Goal: Task Accomplishment & Management: Complete application form

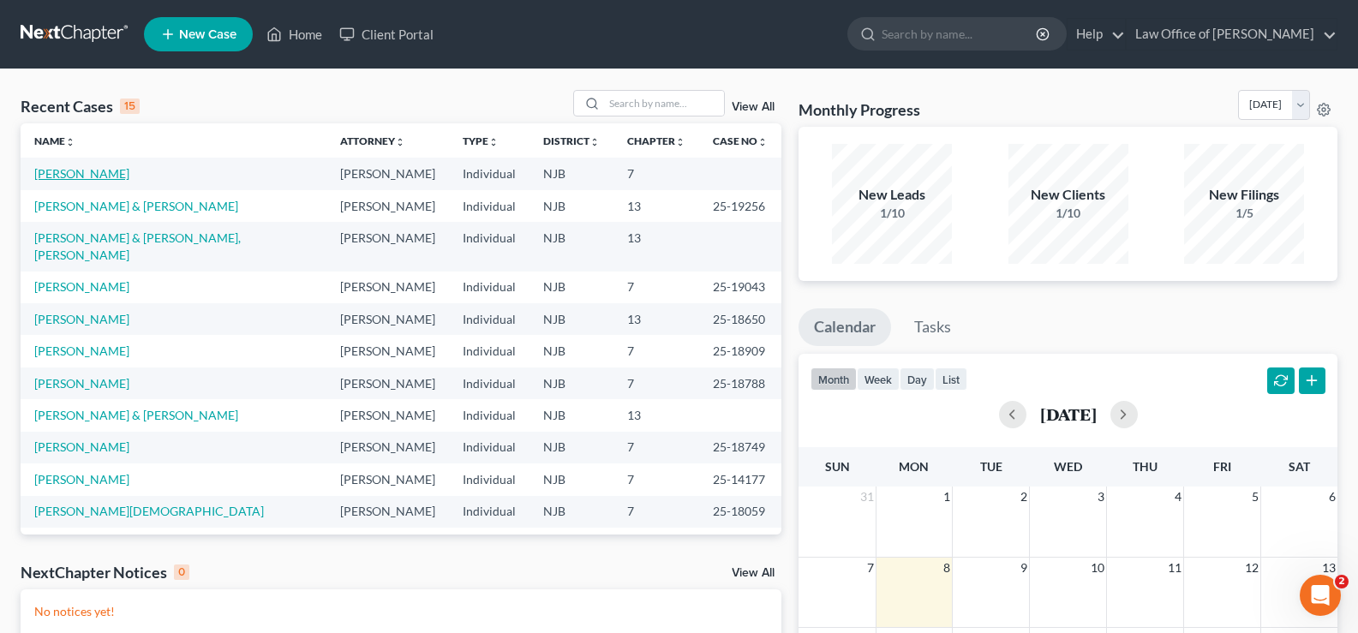
click at [122, 173] on link "[PERSON_NAME]" at bounding box center [81, 173] width 95 height 15
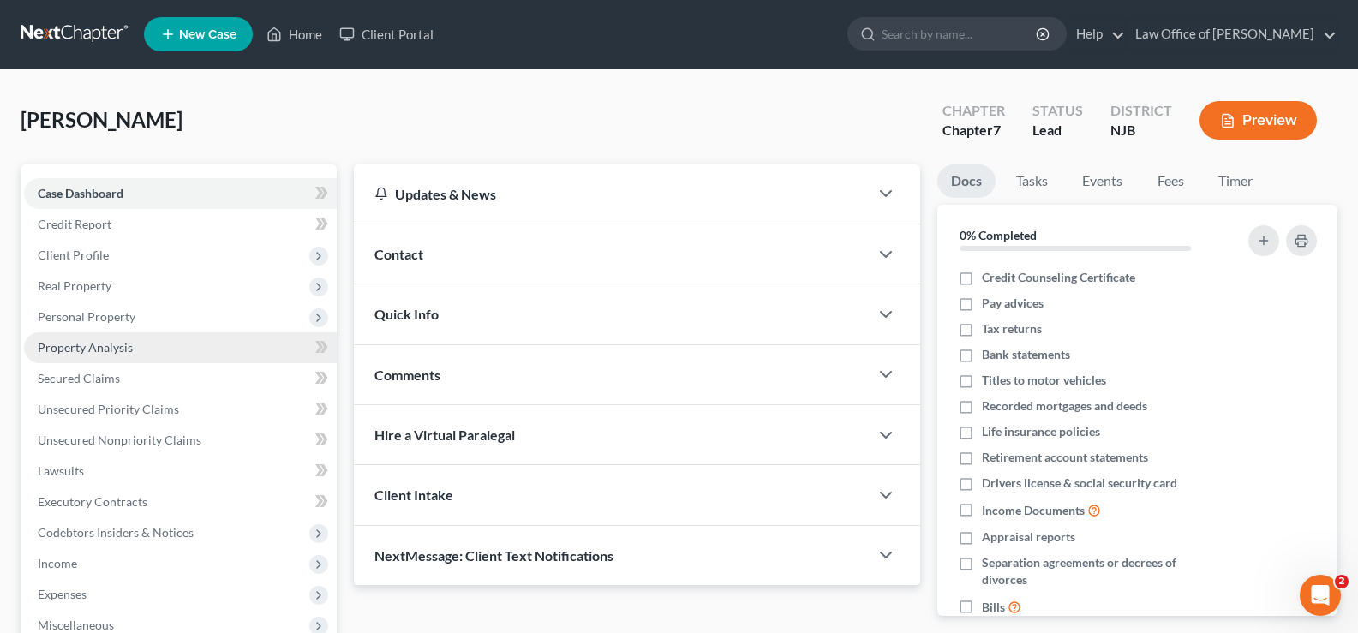
click at [113, 347] on span "Property Analysis" at bounding box center [85, 347] width 95 height 15
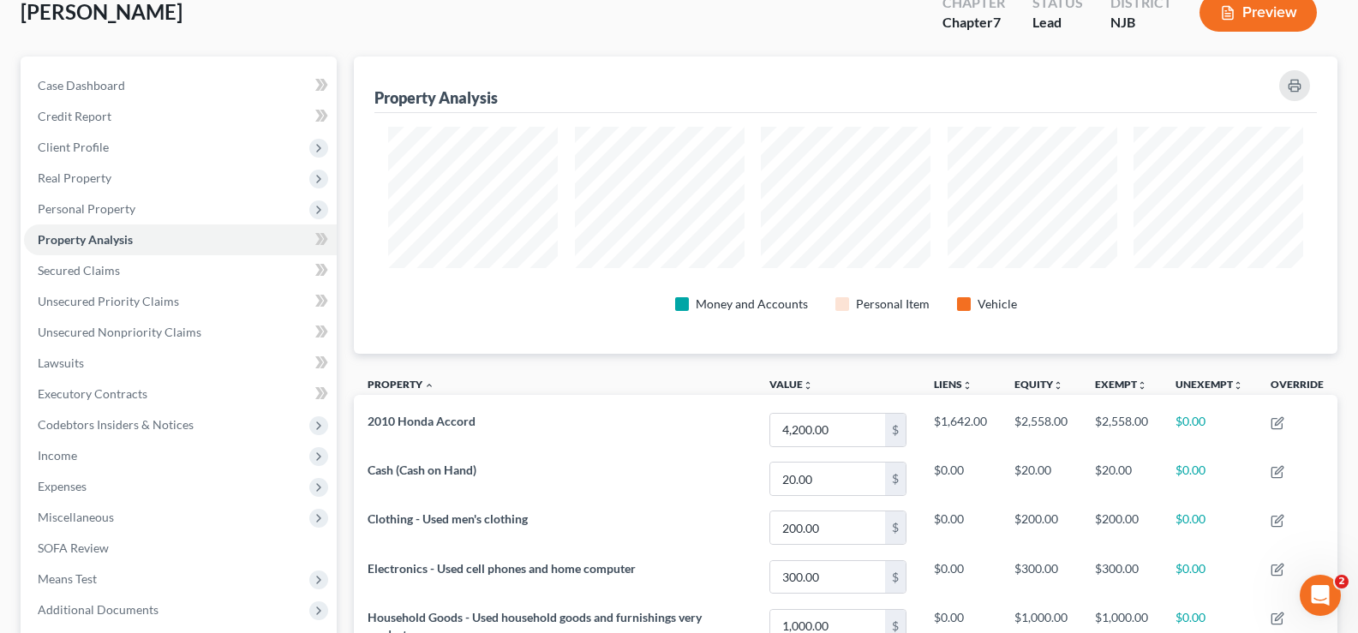
scroll to position [105, 0]
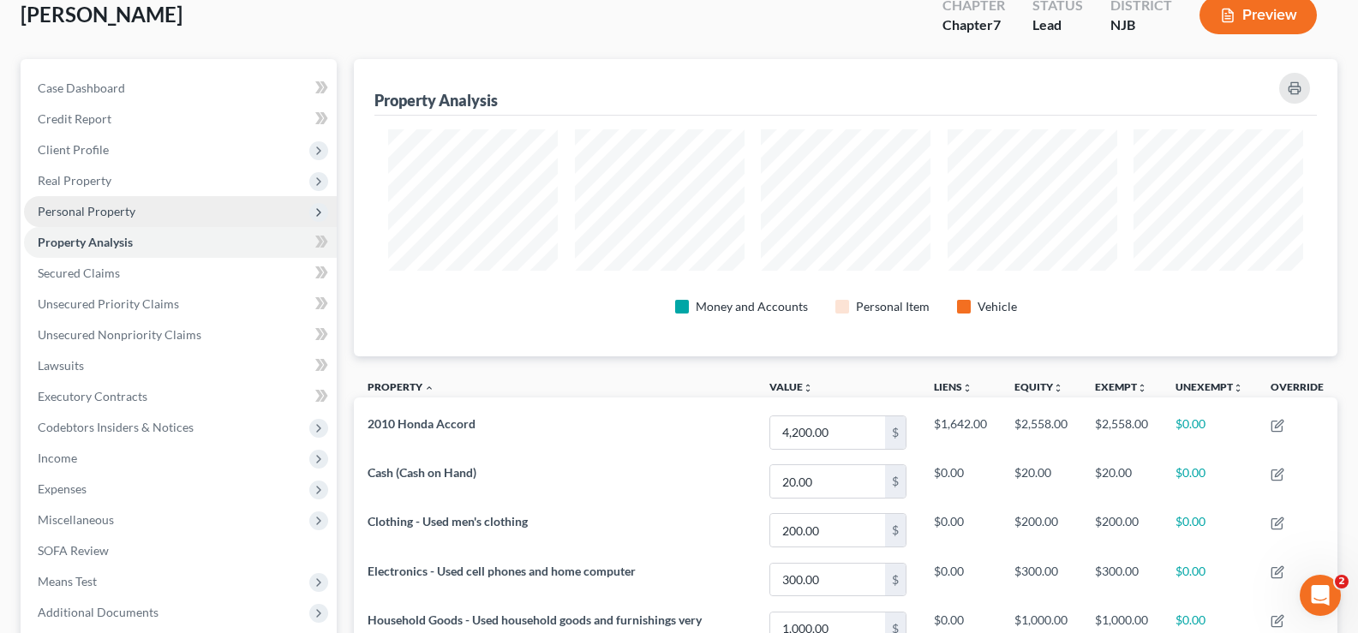
click at [80, 207] on span "Personal Property" at bounding box center [87, 211] width 98 height 15
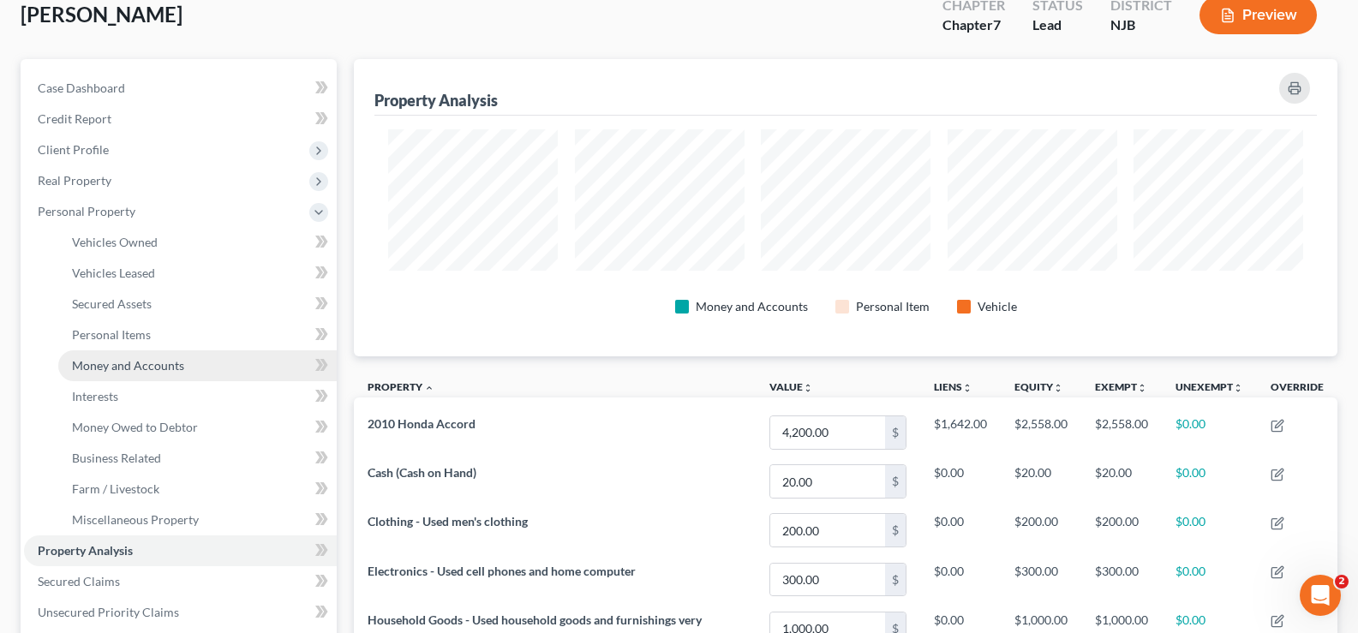
click at [148, 361] on span "Money and Accounts" at bounding box center [128, 365] width 112 height 15
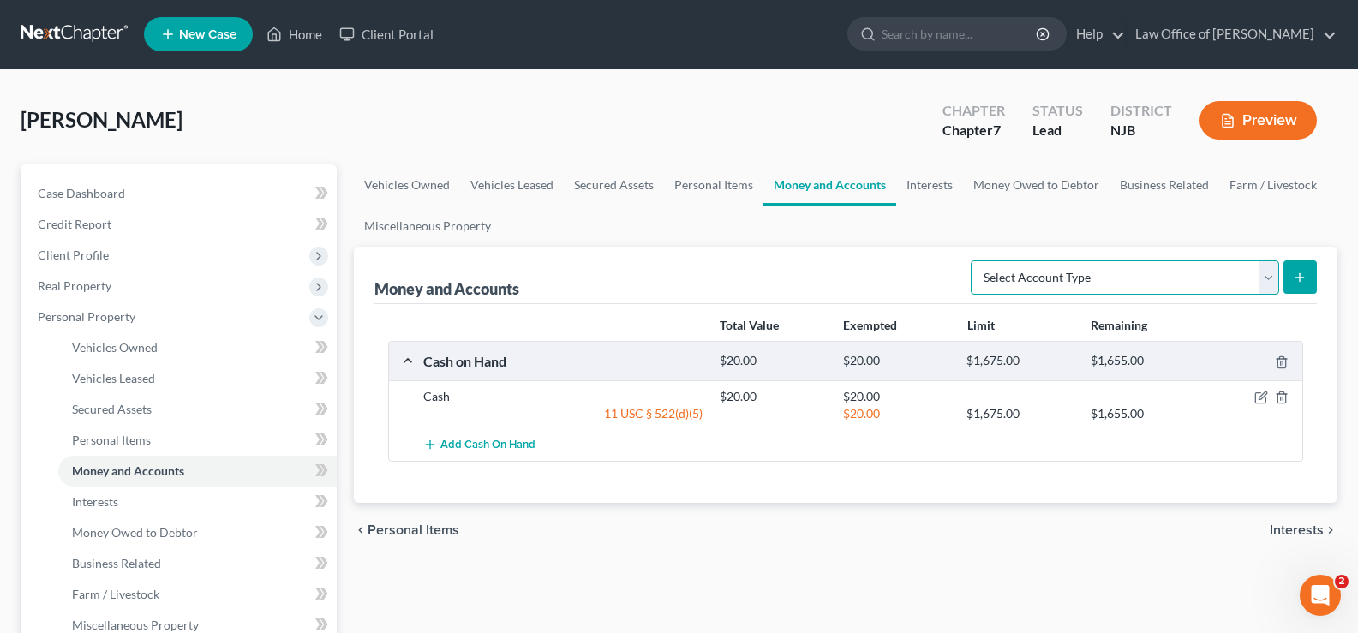
click at [1154, 277] on select "Select Account Type Brokerage Cash on Hand Certificates of Deposit Checking Acc…" at bounding box center [1125, 278] width 308 height 34
select select "cash_on_hand"
click at [974, 261] on select "Select Account Type Brokerage Cash on Hand Certificates of Deposit Checking Acc…" at bounding box center [1125, 278] width 308 height 34
click at [1296, 272] on icon "submit" at bounding box center [1300, 278] width 14 height 14
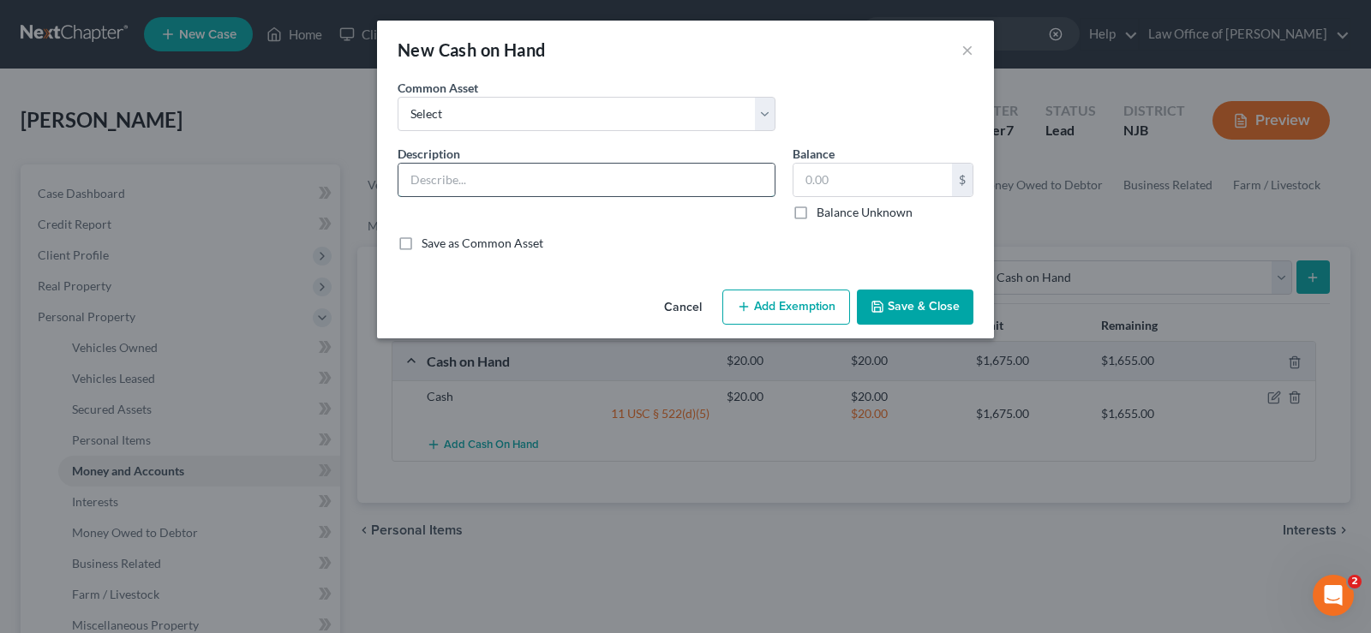
click at [550, 190] on input "text" at bounding box center [586, 180] width 376 height 33
type input "Cash"
type input "6"
type input "59,000"
click at [789, 302] on button "Add Exemption" at bounding box center [786, 308] width 128 height 36
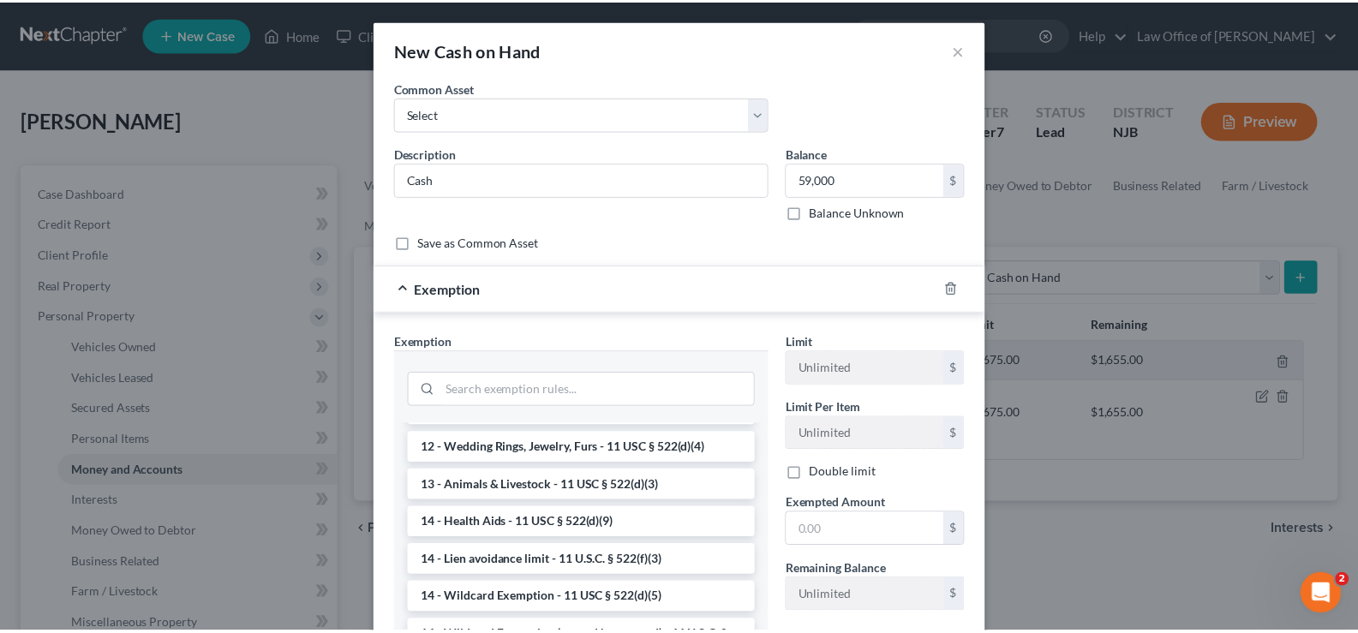
scroll to position [209, 0]
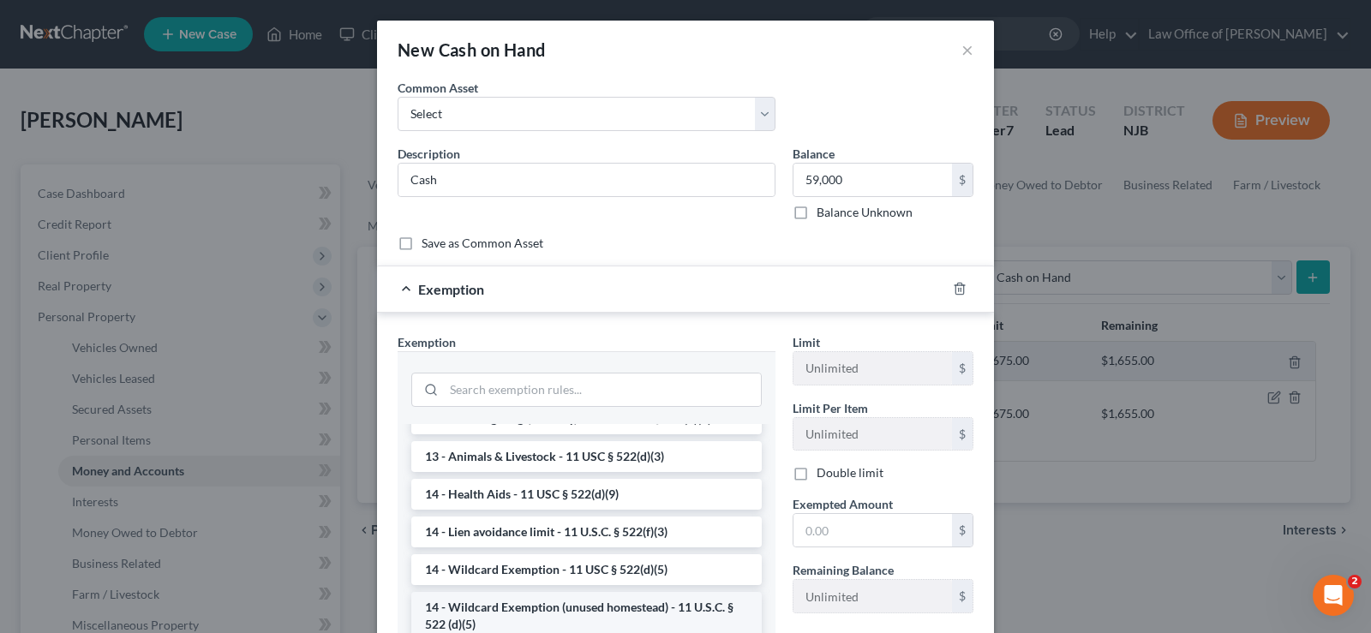
click at [616, 609] on li "14 - Wildcard Exemption (unused homestead) - 11 U.S.C. § 522 (d)(5)" at bounding box center [586, 616] width 350 height 48
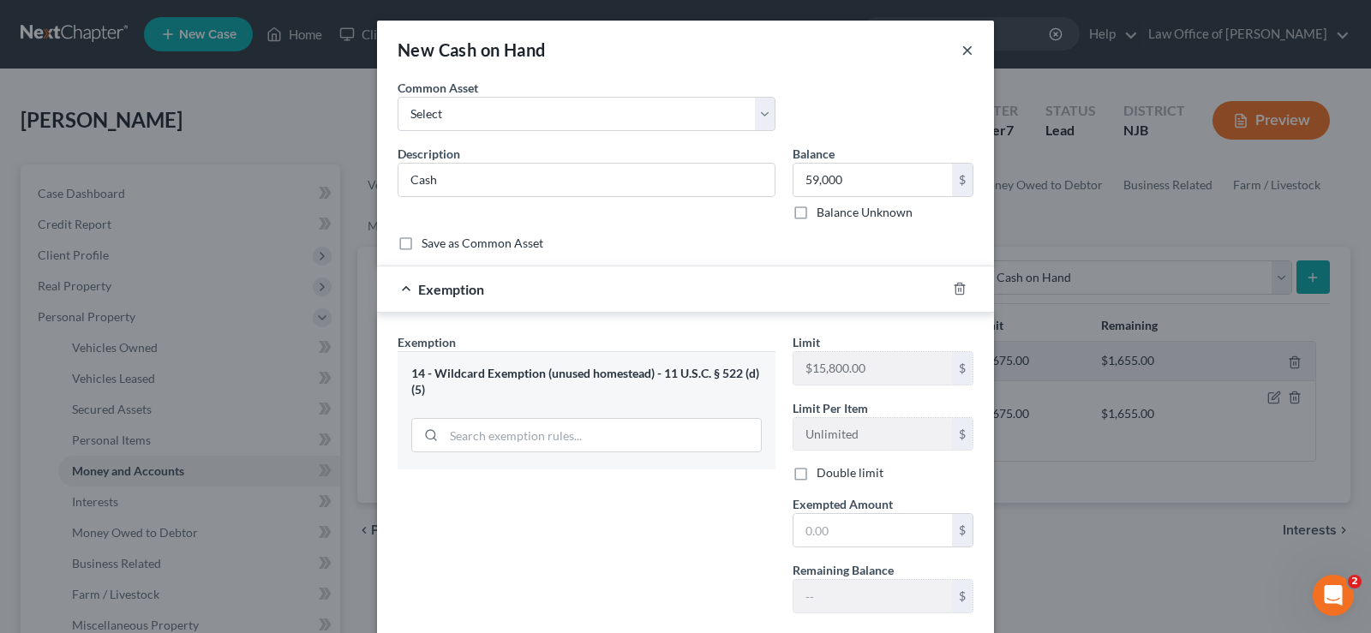
click at [964, 47] on button "×" at bounding box center [967, 49] width 12 height 21
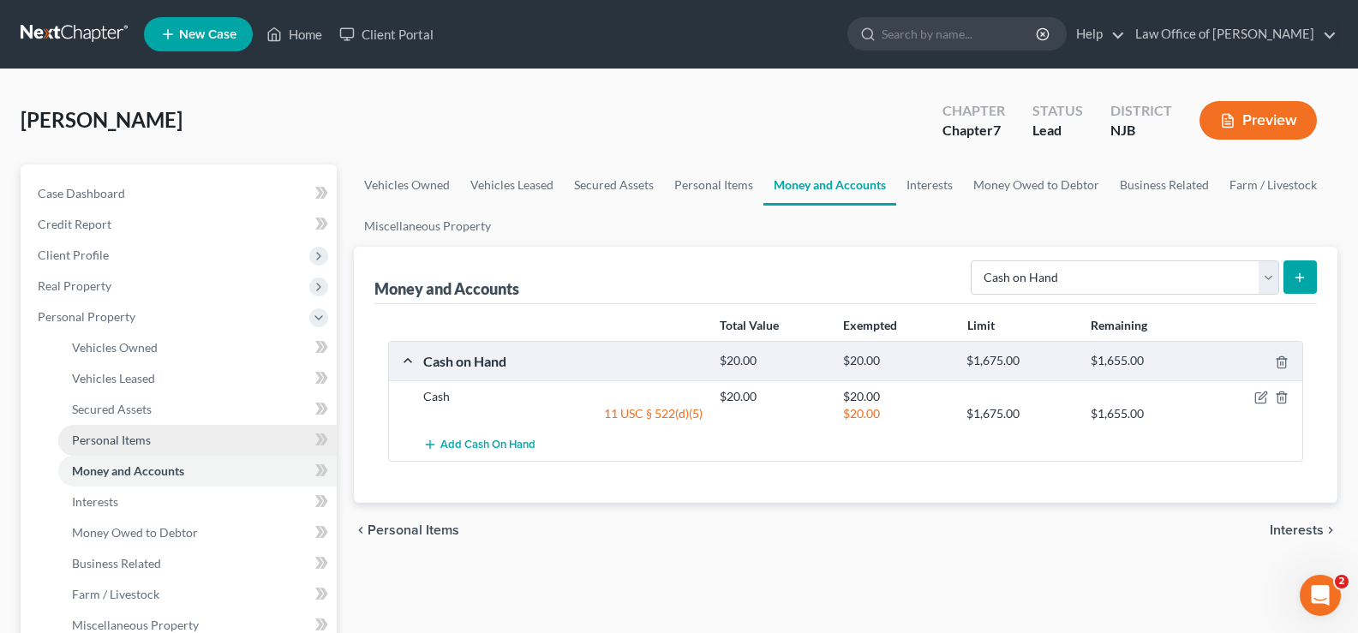
click at [141, 433] on span "Personal Items" at bounding box center [111, 440] width 79 height 15
